Goal: Book appointment/travel/reservation

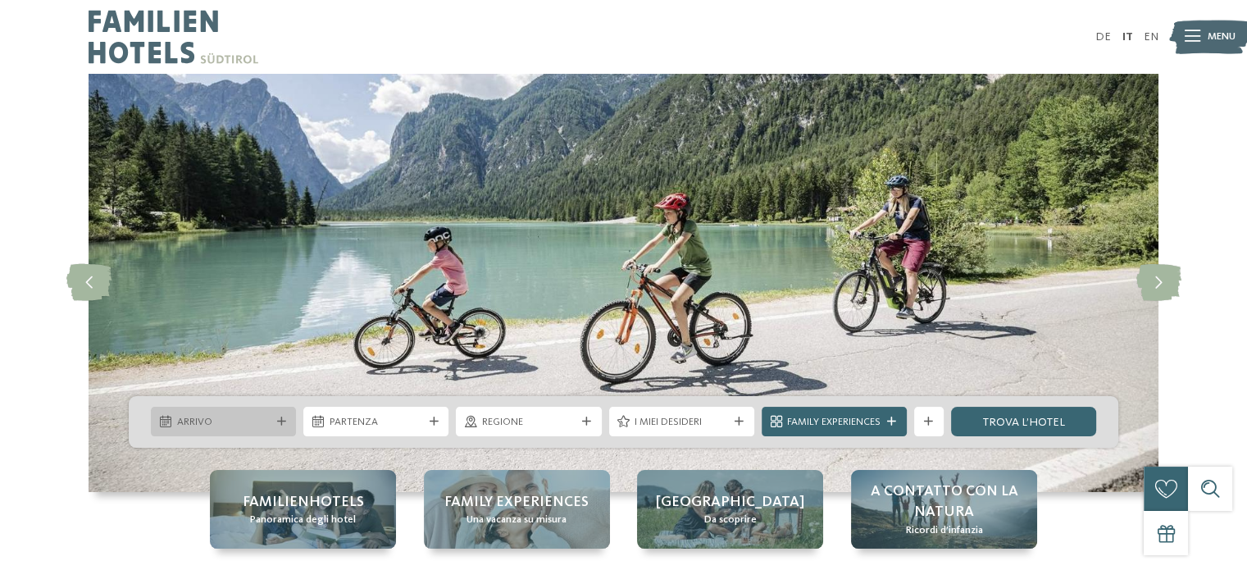
click at [274, 425] on div at bounding box center [281, 421] width 15 height 9
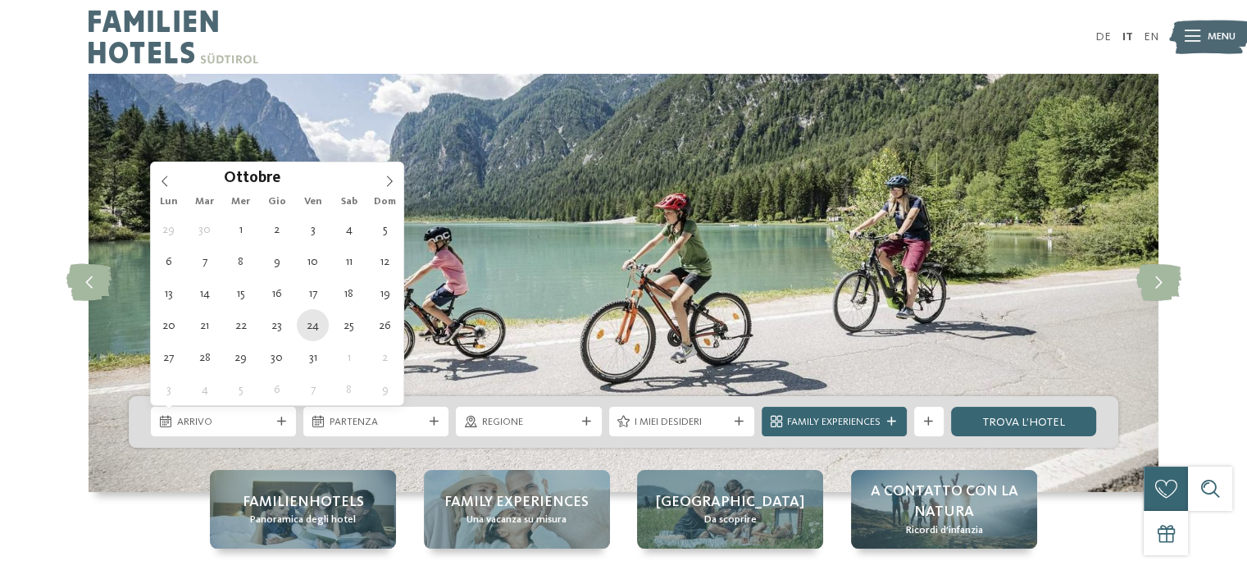
type div "[DATE]"
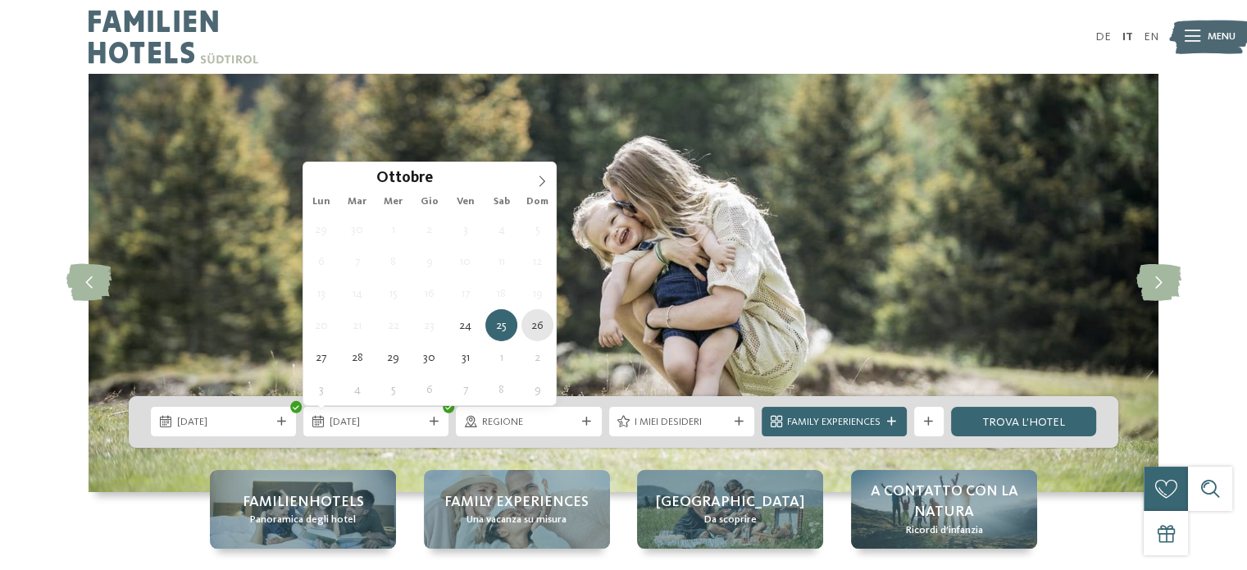
type div "[DATE]"
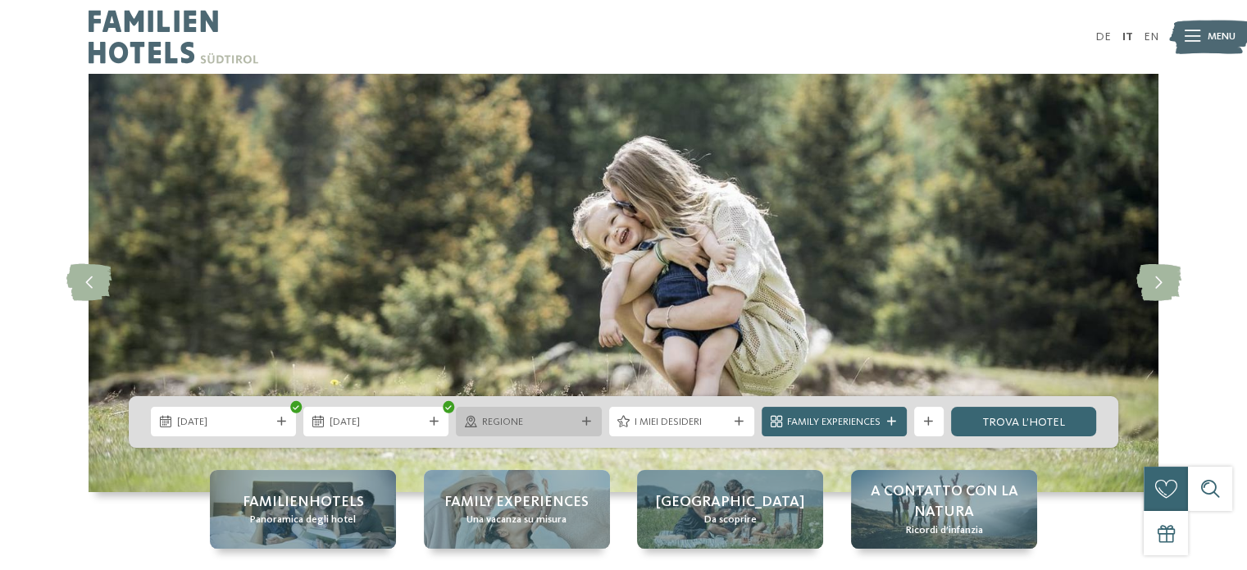
click at [588, 429] on div "Regione" at bounding box center [528, 422] width 145 height 30
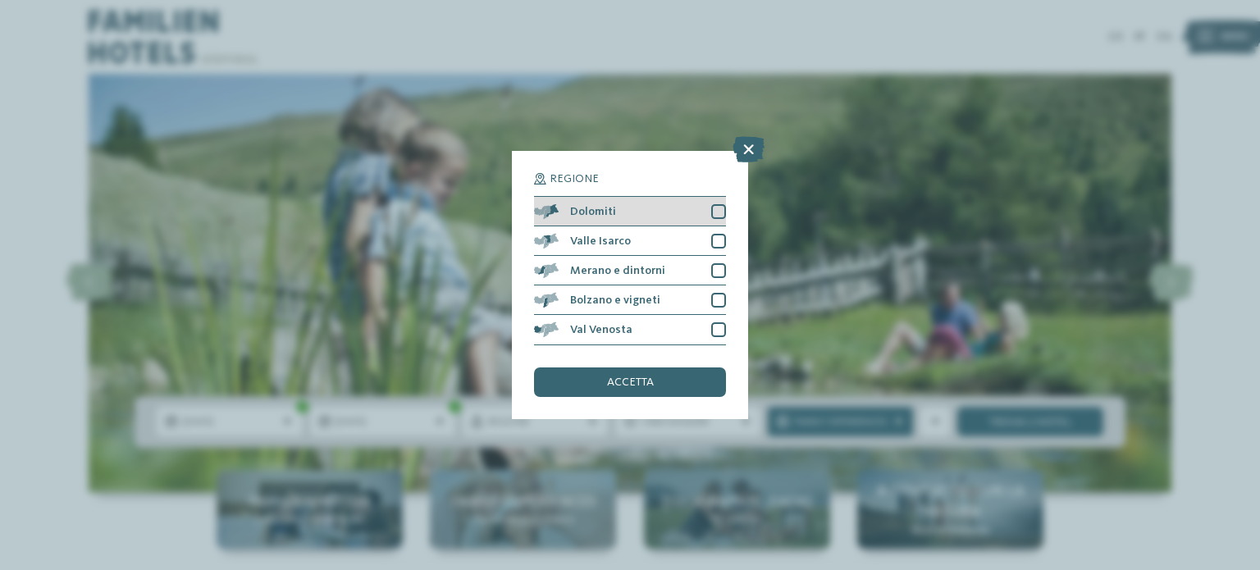
click at [720, 208] on div at bounding box center [718, 211] width 15 height 15
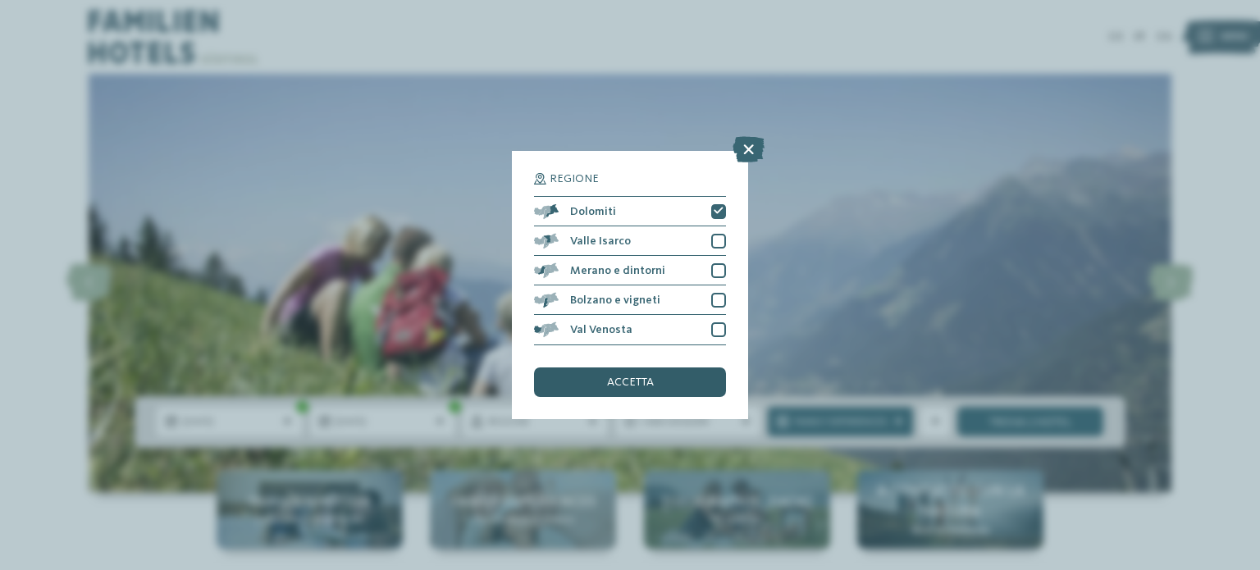
click at [664, 381] on div "accetta" at bounding box center [630, 382] width 192 height 30
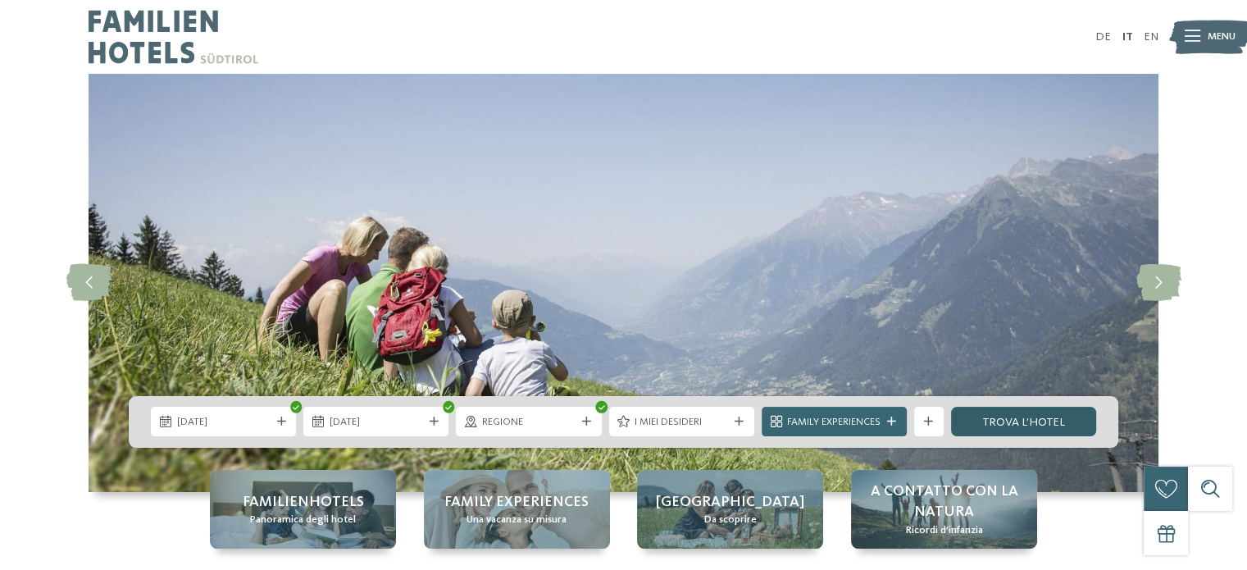
click at [1033, 430] on link "trova l’hotel" at bounding box center [1023, 422] width 145 height 30
